Goal: Information Seeking & Learning: Learn about a topic

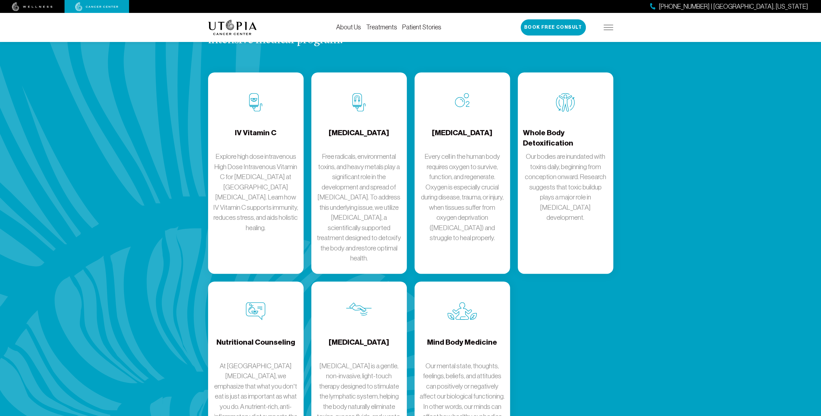
scroll to position [1053, 0]
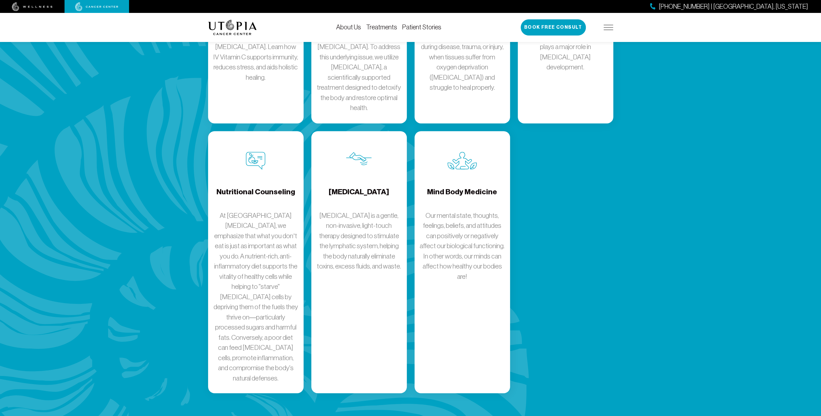
click at [251, 292] on p "At [GEOGRAPHIC_DATA][MEDICAL_DATA], we emphasize that what you don’t eat is jus…" at bounding box center [255, 296] width 85 height 173
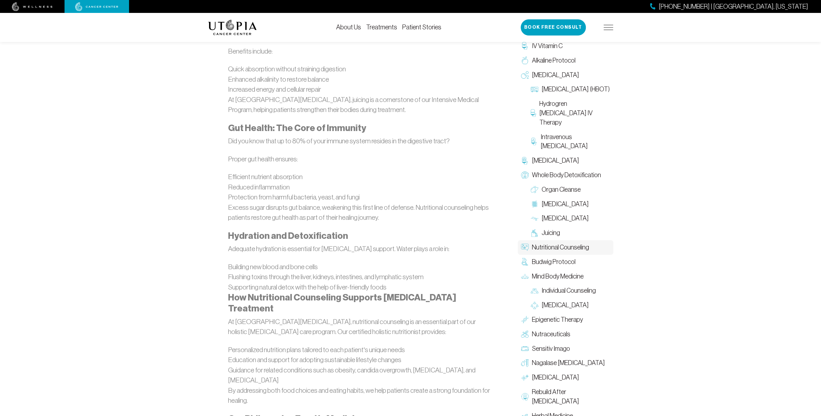
scroll to position [903, 0]
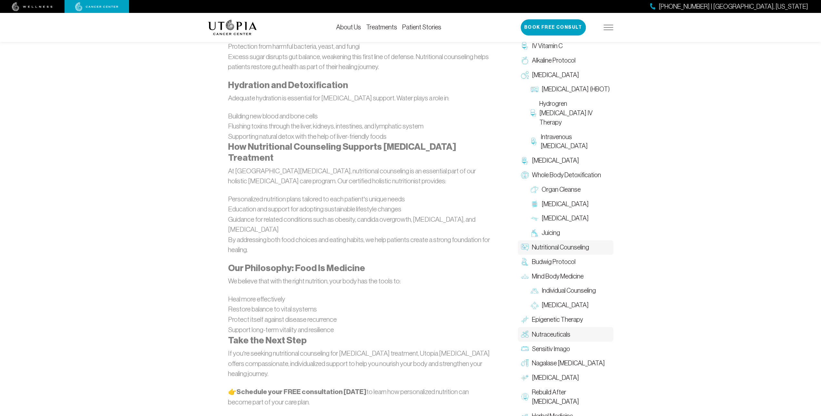
click at [539, 329] on span "Nutraceuticals" at bounding box center [551, 333] width 38 height 9
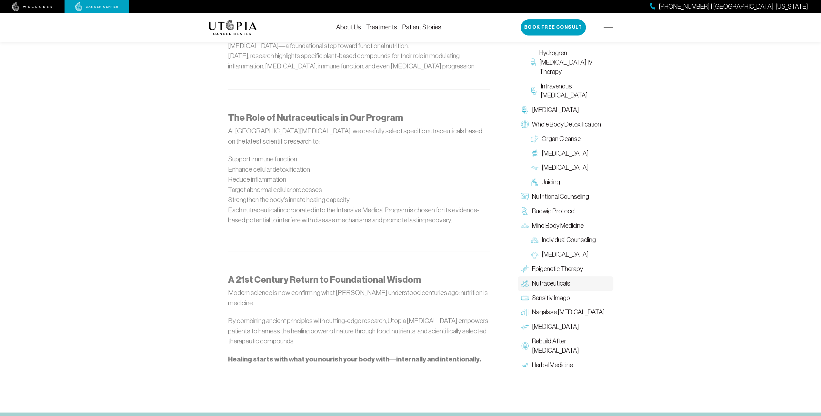
scroll to position [451, 0]
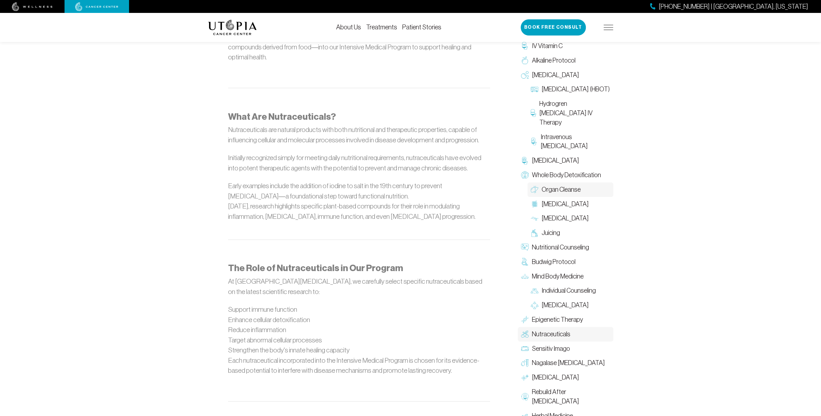
click at [548, 191] on span "Organ Cleanse" at bounding box center [560, 189] width 39 height 9
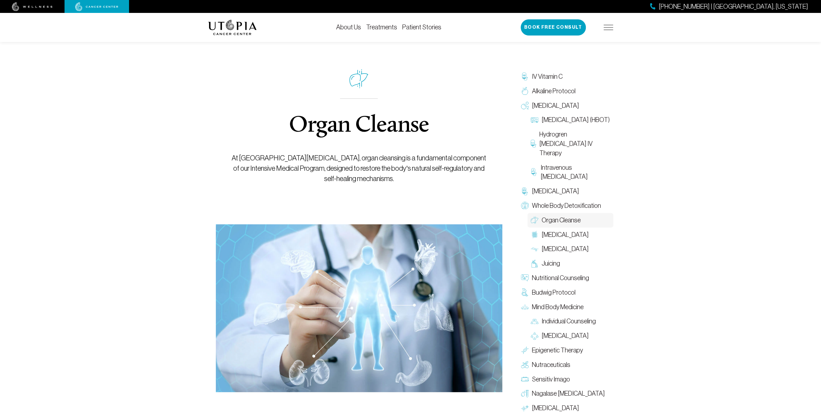
click at [382, 29] on link "Treatments" at bounding box center [381, 27] width 31 height 7
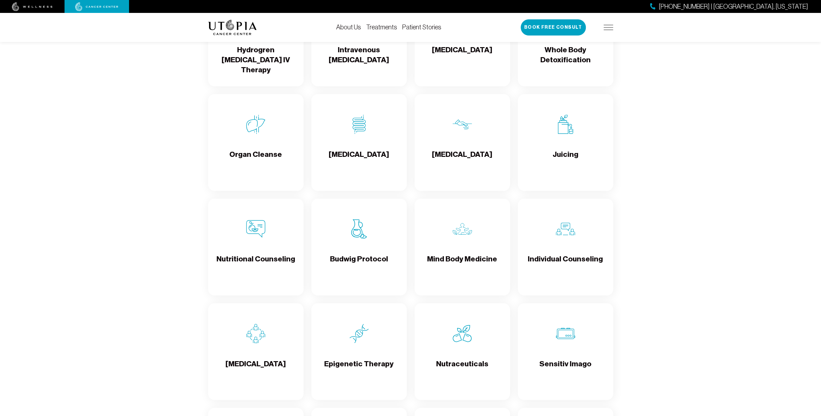
scroll to position [1354, 0]
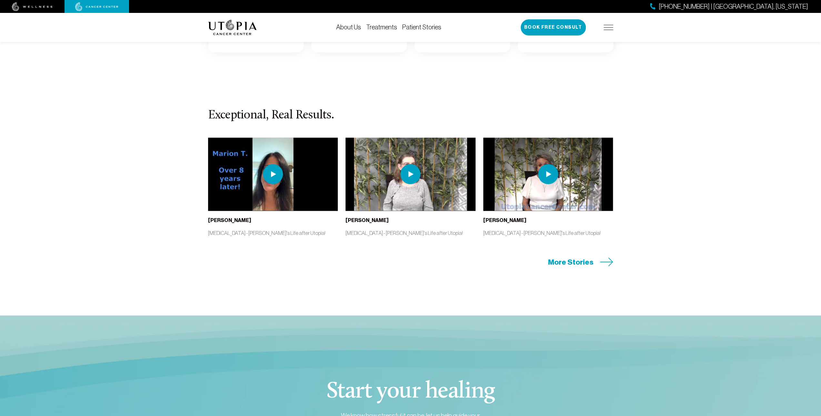
click at [610, 262] on icon at bounding box center [606, 261] width 13 height 9
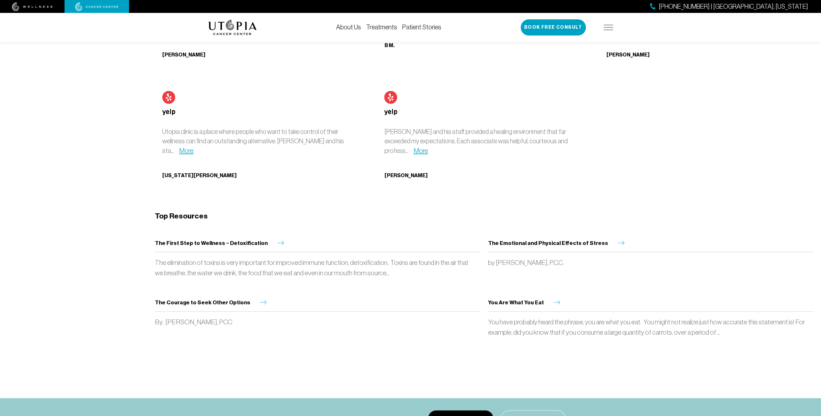
scroll to position [4063, 0]
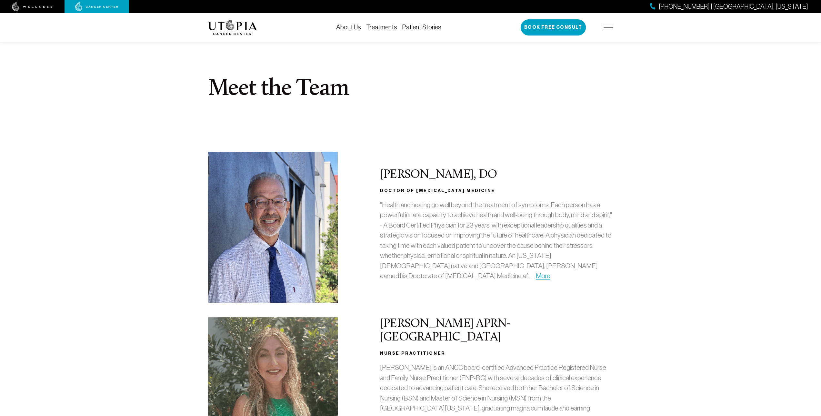
click at [349, 29] on link "About Us" at bounding box center [348, 27] width 25 height 7
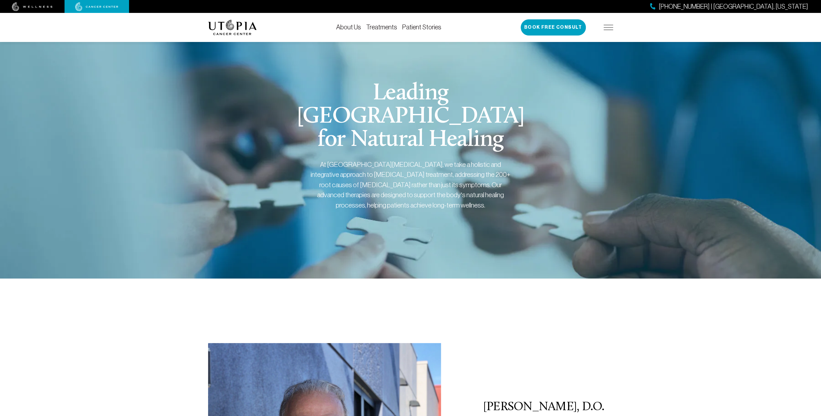
click at [607, 25] on img at bounding box center [608, 27] width 10 height 5
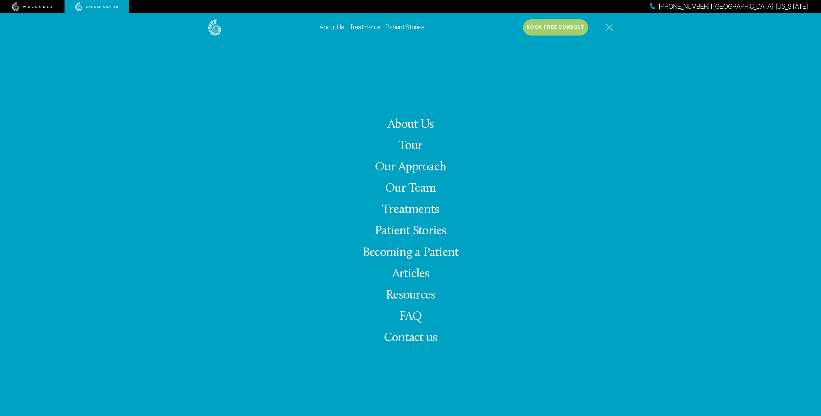
click at [397, 341] on span "Contact us" at bounding box center [410, 337] width 53 height 13
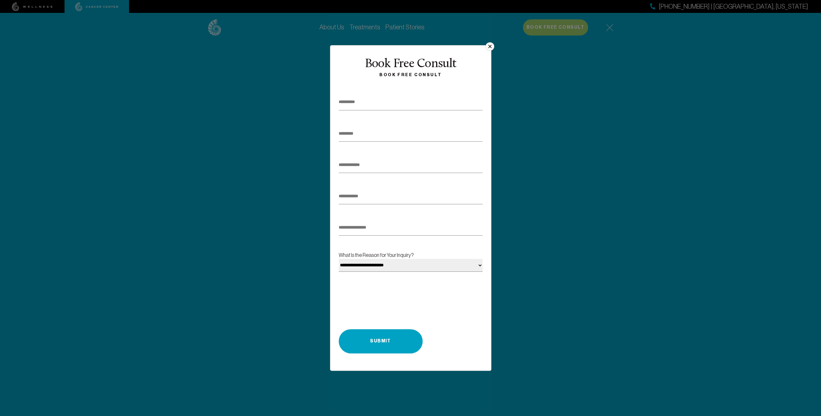
click at [488, 45] on button "×" at bounding box center [489, 46] width 8 height 8
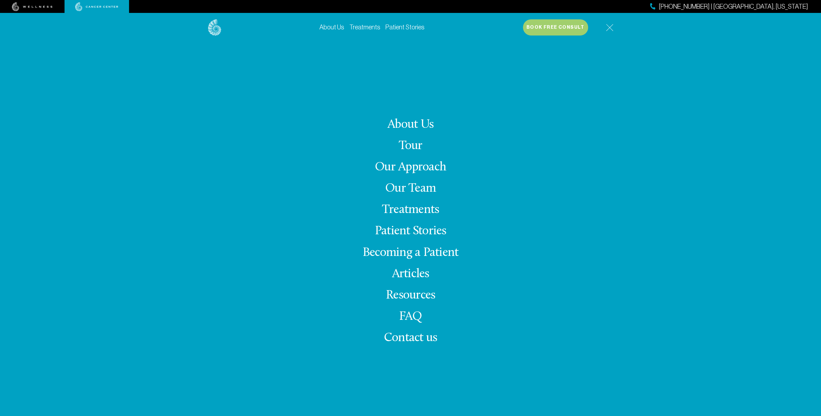
click at [401, 145] on link "Tour" at bounding box center [411, 146] width 24 height 13
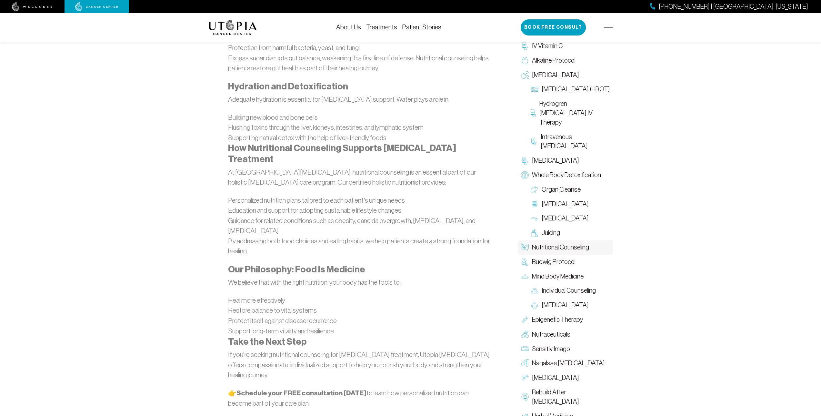
scroll to position [903, 0]
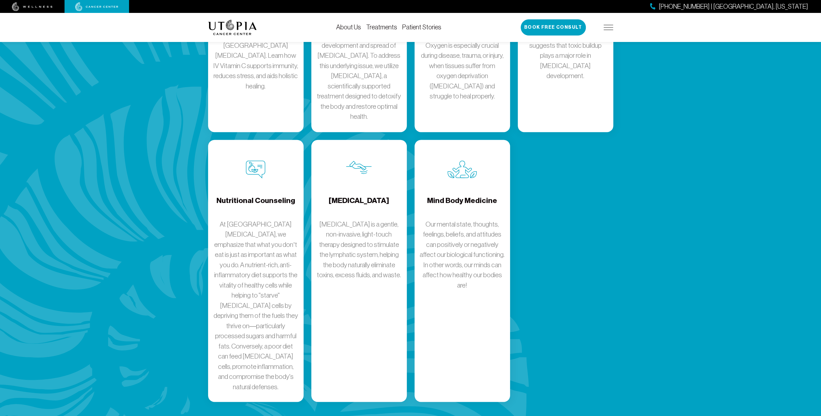
scroll to position [1053, 0]
